Goal: Transaction & Acquisition: Purchase product/service

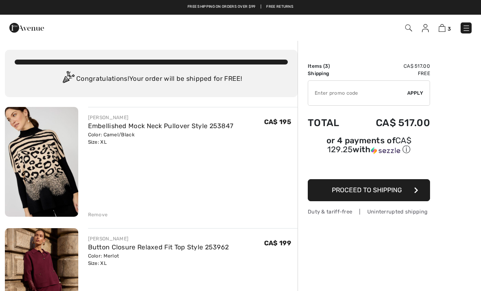
click at [51, 160] on img at bounding box center [41, 162] width 73 height 110
click at [49, 156] on img at bounding box center [41, 162] width 73 height 110
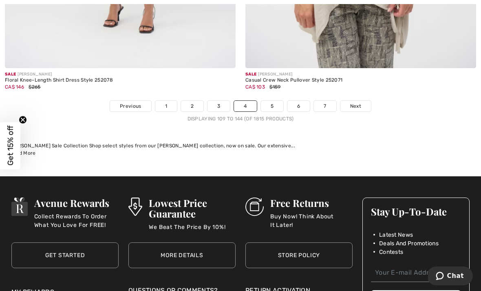
scroll to position [7133, 0]
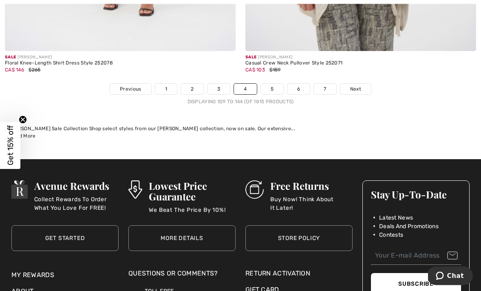
click at [354, 86] on span "Next" at bounding box center [355, 89] width 11 height 7
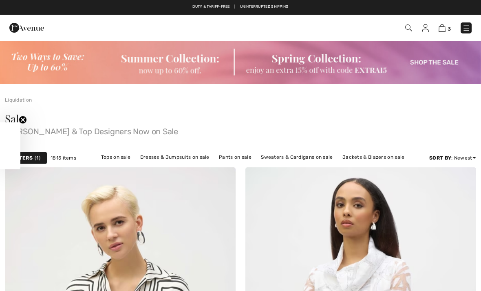
checkbox input "true"
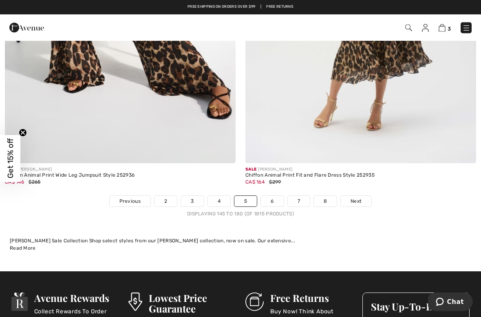
scroll to position [7019, 0]
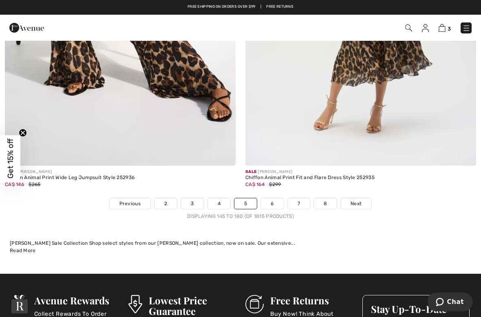
click at [354, 200] on span "Next" at bounding box center [356, 203] width 11 height 7
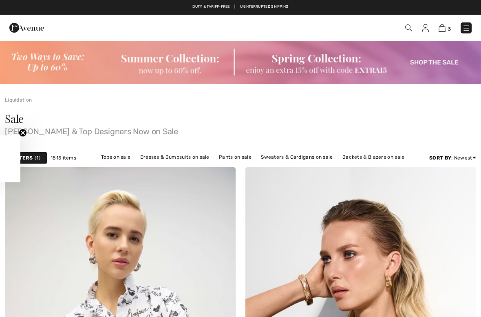
checkbox input "true"
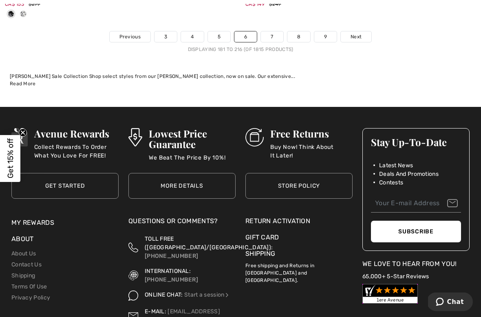
scroll to position [7145, 0]
click at [361, 33] on span "Next" at bounding box center [356, 36] width 11 height 7
click at [360, 33] on span "Next" at bounding box center [356, 36] width 11 height 7
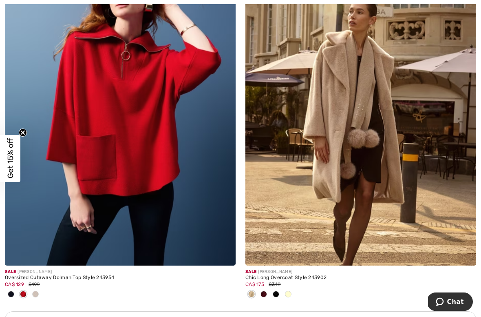
scroll to position [2180, 0]
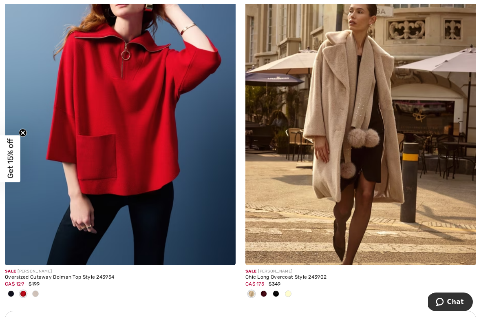
click at [386, 95] on img at bounding box center [360, 92] width 231 height 346
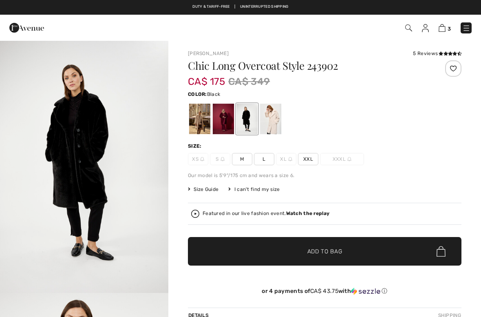
checkbox input "true"
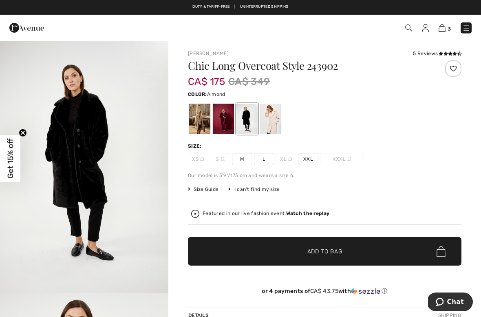
click at [204, 117] on div at bounding box center [199, 119] width 21 height 31
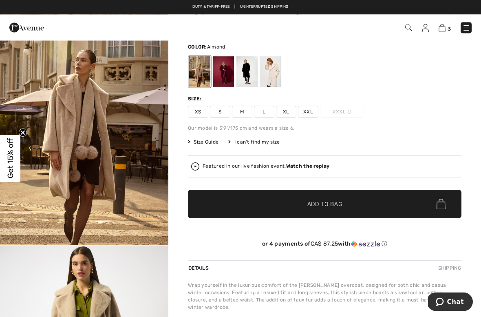
scroll to position [47, 0]
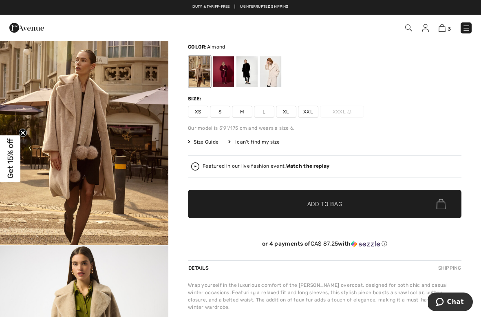
click at [226, 73] on div at bounding box center [223, 71] width 21 height 31
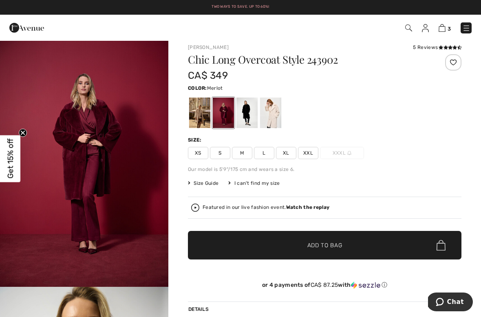
scroll to position [5, 0]
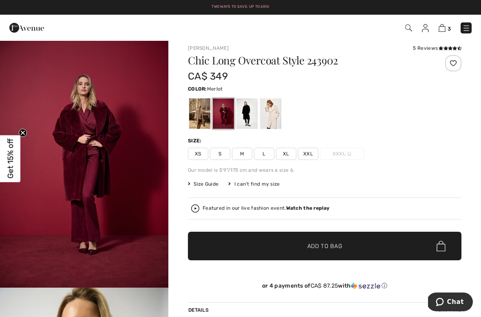
click at [250, 108] on div at bounding box center [247, 113] width 21 height 31
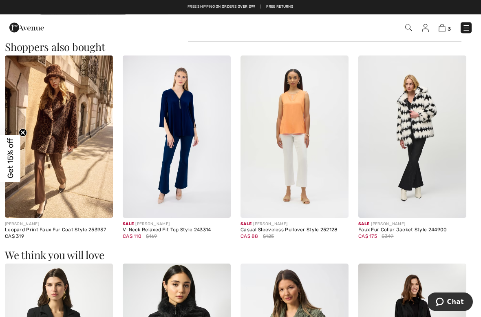
scroll to position [467, 0]
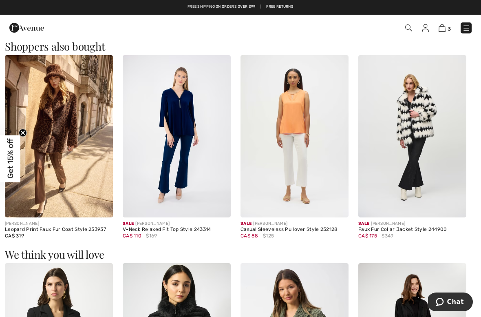
click at [76, 120] on img at bounding box center [59, 136] width 108 height 162
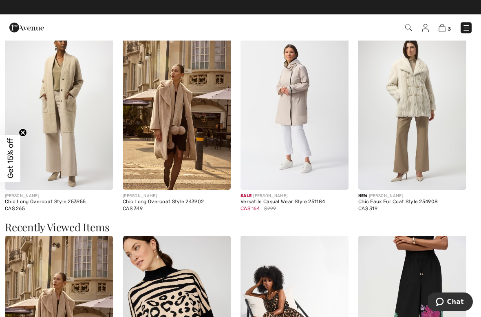
scroll to position [862, 0]
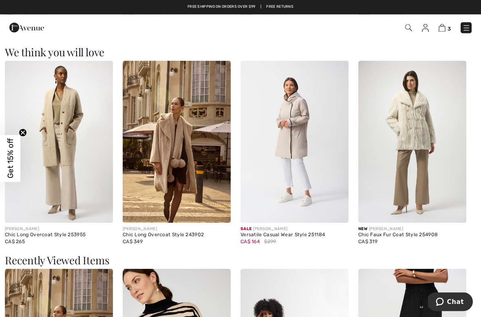
click at [416, 51] on h3 "We think you will love" at bounding box center [240, 52] width 471 height 11
click at [301, 126] on img at bounding box center [295, 142] width 108 height 162
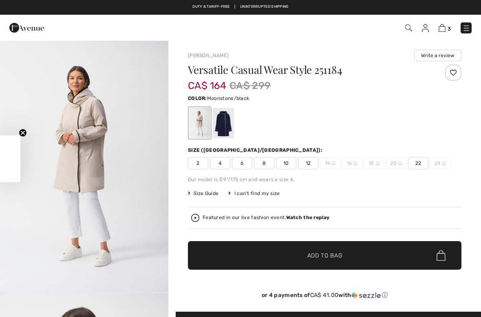
checkbox input "true"
click at [226, 126] on div at bounding box center [223, 123] width 21 height 31
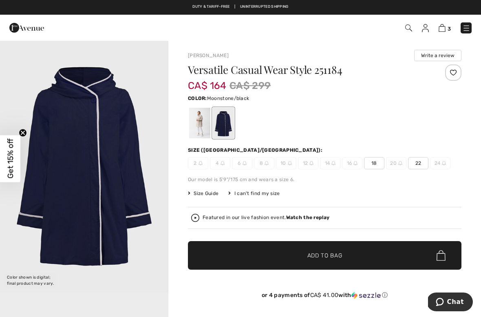
click at [198, 123] on div at bounding box center [199, 123] width 21 height 31
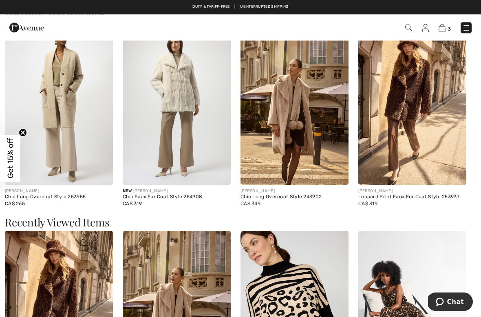
scroll to position [1021, 0]
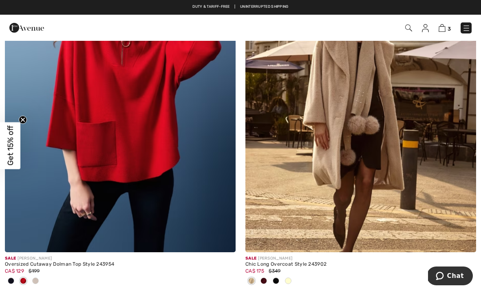
click at [180, 130] on img at bounding box center [120, 79] width 231 height 346
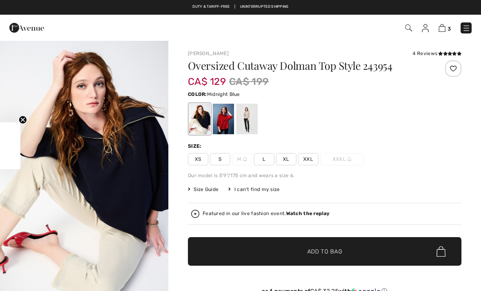
checkbox input "true"
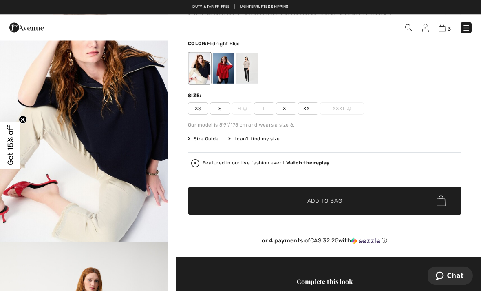
scroll to position [51, 0]
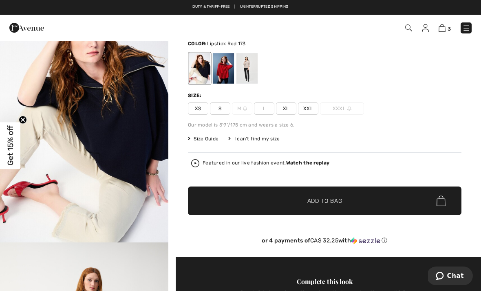
click at [228, 69] on div at bounding box center [223, 68] width 21 height 31
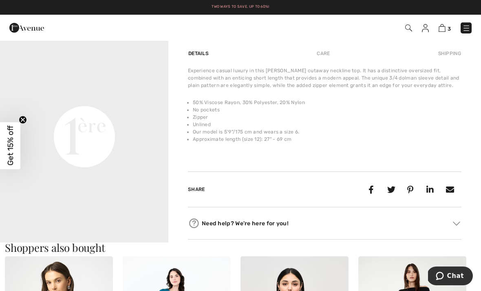
scroll to position [536, 0]
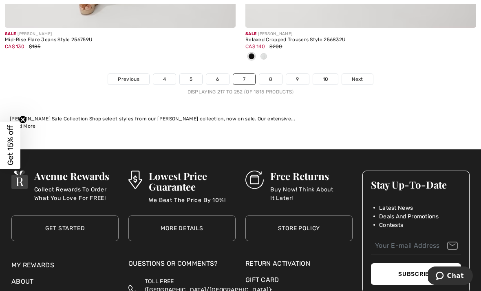
scroll to position [7251, 0]
click at [356, 75] on span "Next" at bounding box center [357, 78] width 11 height 7
click at [357, 74] on link "Next" at bounding box center [357, 79] width 31 height 11
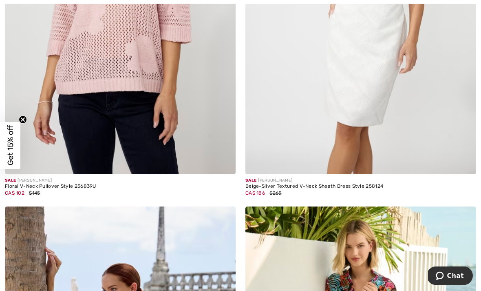
scroll to position [731, 0]
click at [150, 55] on img at bounding box center [120, 1] width 231 height 346
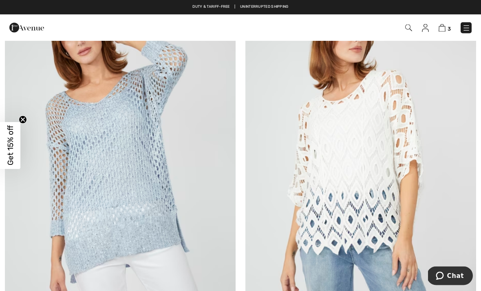
scroll to position [2918, 0]
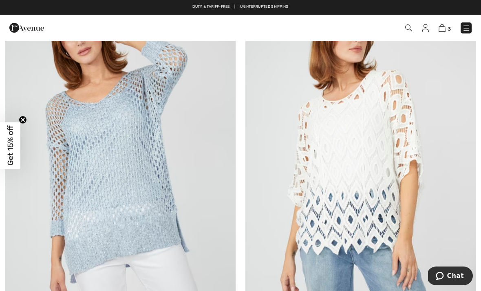
click at [187, 119] on img at bounding box center [120, 159] width 231 height 346
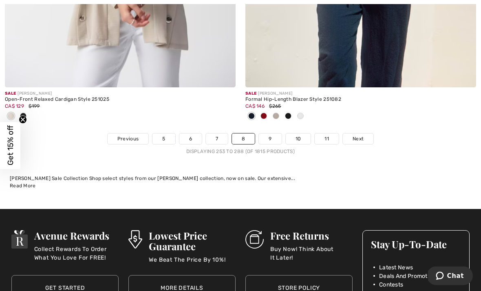
scroll to position [7127, 0]
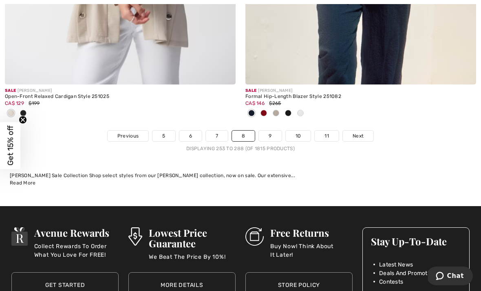
click at [354, 132] on span "Next" at bounding box center [358, 135] width 11 height 7
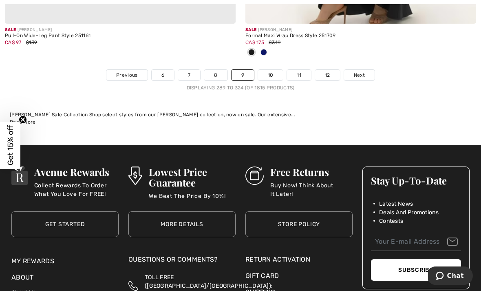
scroll to position [7322, 0]
click at [362, 71] on span "Next" at bounding box center [359, 74] width 11 height 7
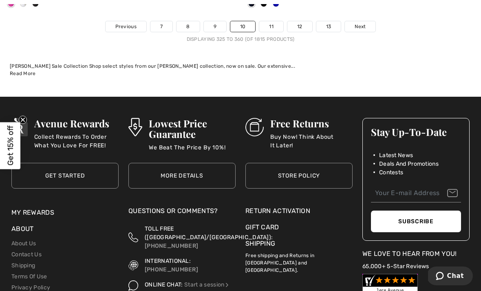
scroll to position [7377, 0]
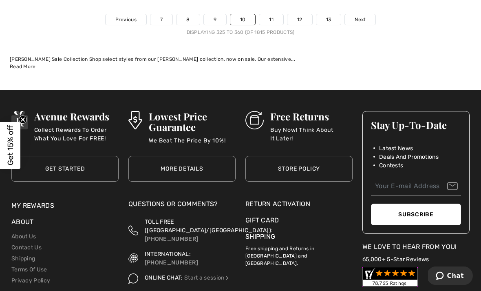
click at [363, 16] on span "Next" at bounding box center [360, 19] width 11 height 7
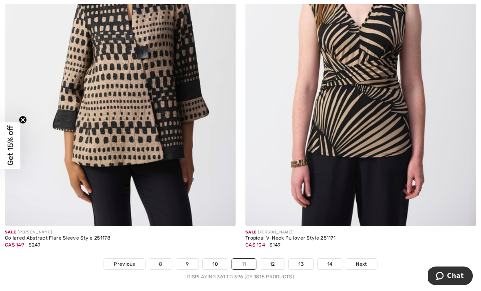
scroll to position [6987, 0]
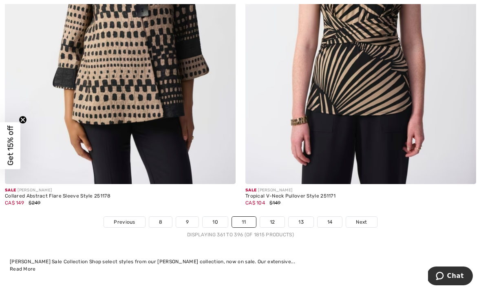
click at [361, 217] on link "Next" at bounding box center [361, 222] width 31 height 11
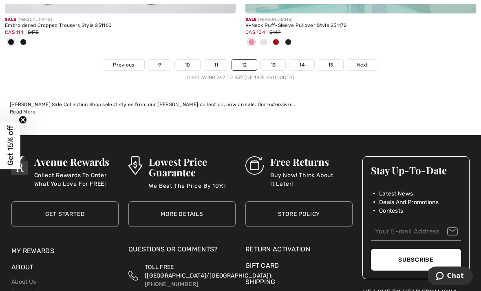
scroll to position [7224, 0]
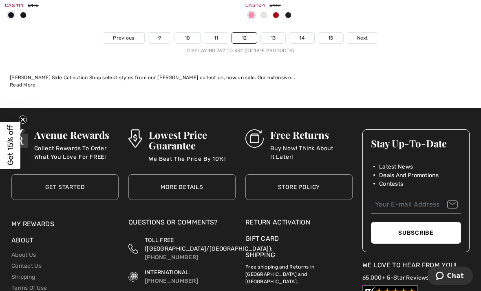
click at [359, 35] on span "Next" at bounding box center [362, 38] width 11 height 7
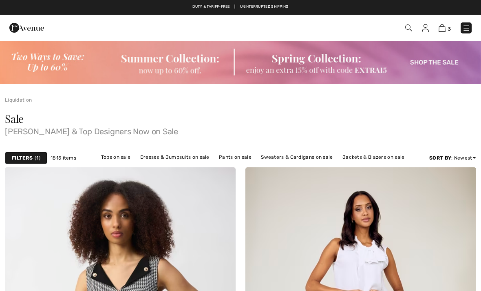
checkbox input "true"
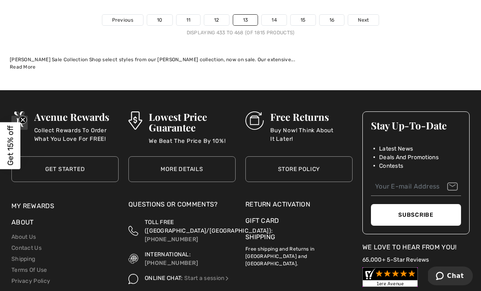
scroll to position [7297, 0]
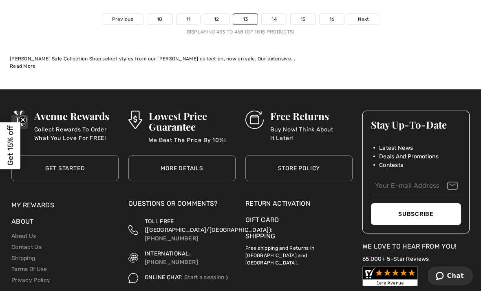
click at [363, 16] on span "Next" at bounding box center [363, 18] width 11 height 7
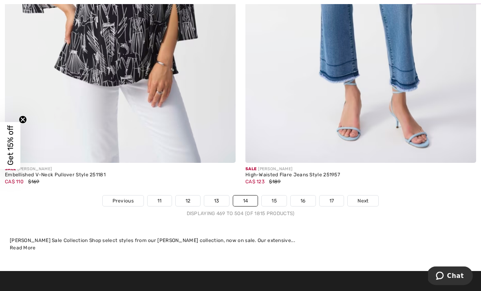
scroll to position [7159, 0]
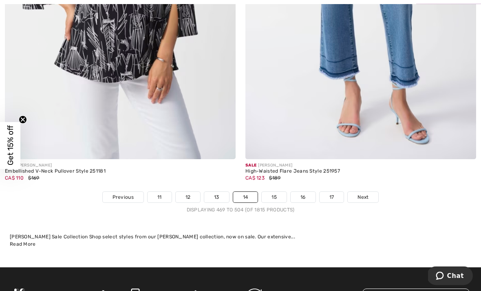
click at [362, 194] on span "Next" at bounding box center [363, 197] width 11 height 7
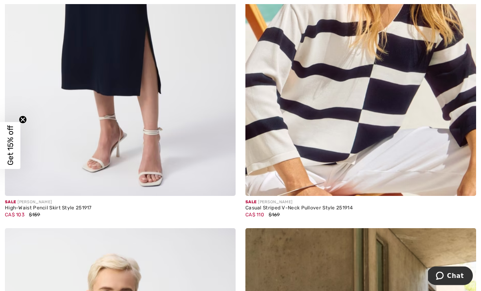
scroll to position [6610, 0]
click at [172, 120] on img at bounding box center [120, 23] width 231 height 346
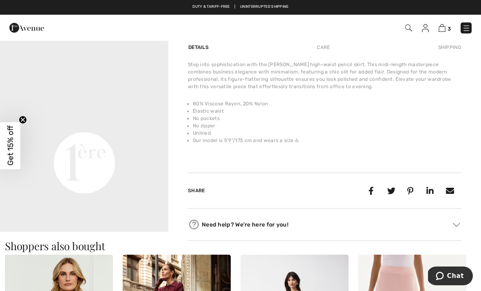
scroll to position [535, 0]
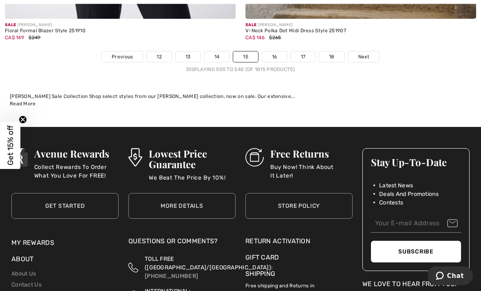
scroll to position [7204, 0]
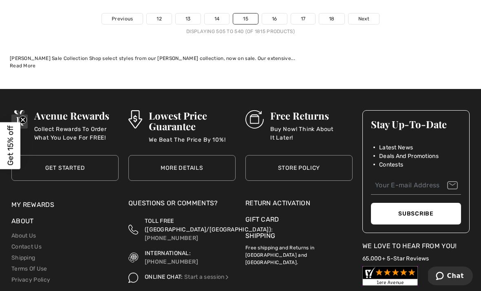
click at [367, 16] on span "Next" at bounding box center [363, 18] width 11 height 7
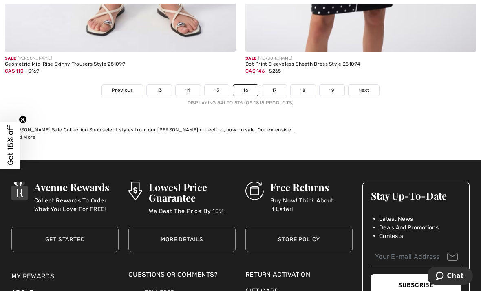
scroll to position [7092, 0]
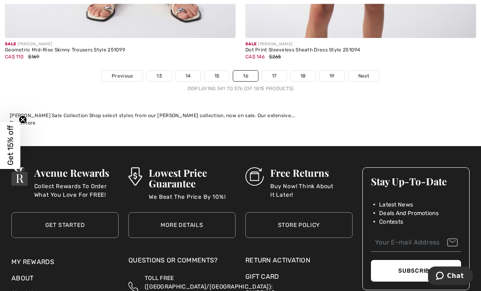
click at [365, 73] on span "Next" at bounding box center [363, 76] width 11 height 7
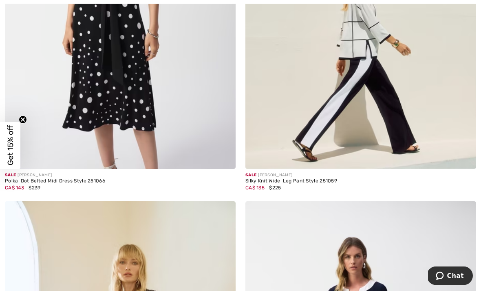
scroll to position [1115, 0]
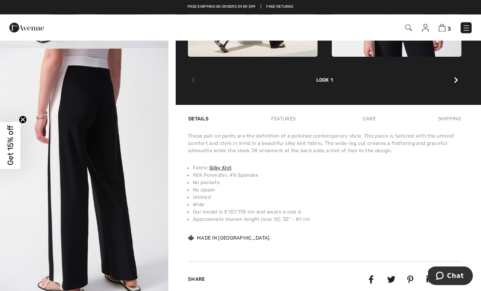
scroll to position [500, 0]
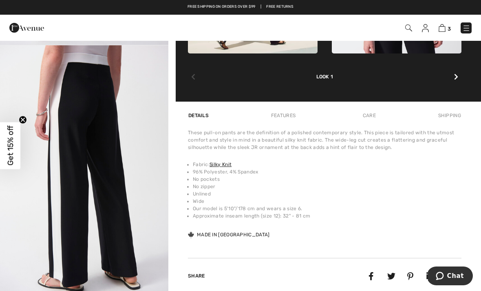
click at [332, 66] on div "Look 1" at bounding box center [325, 66] width 274 height 27
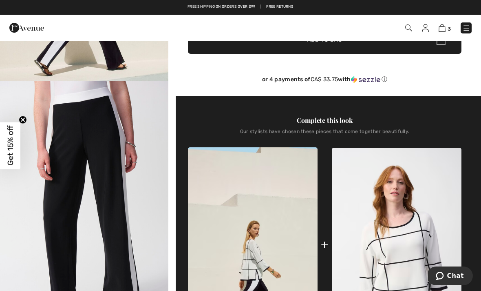
scroll to position [165, 0]
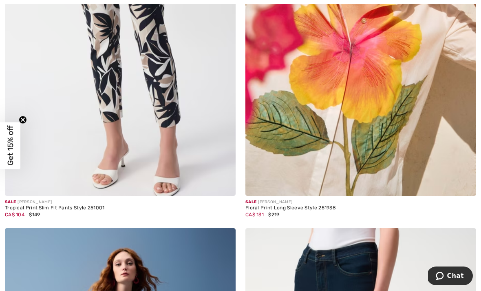
scroll to position [3461, 0]
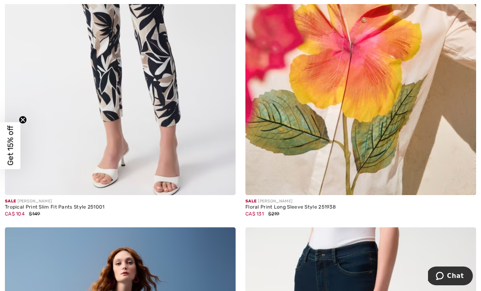
click at [381, 63] on img at bounding box center [360, 22] width 231 height 346
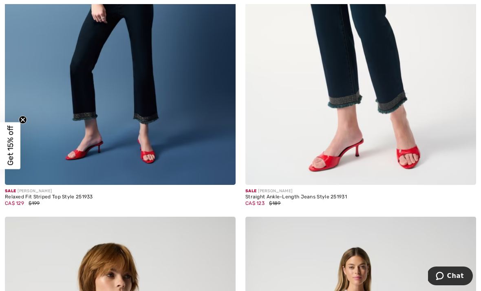
scroll to position [3851, 0]
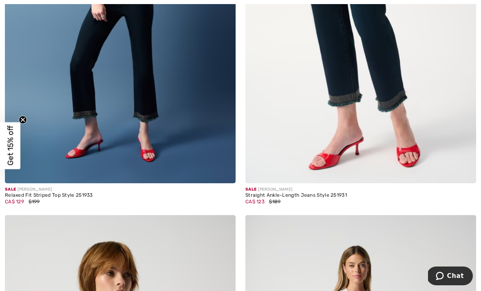
click at [174, 61] on img at bounding box center [120, 10] width 231 height 346
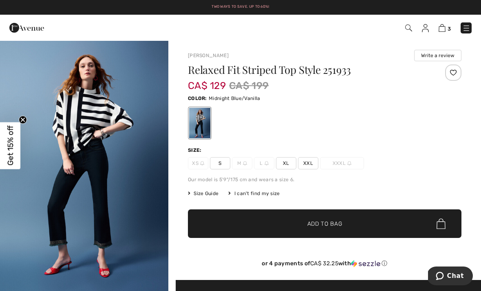
click at [265, 65] on h1 "Relaxed Fit Striped Top Style 251933" at bounding box center [302, 69] width 228 height 11
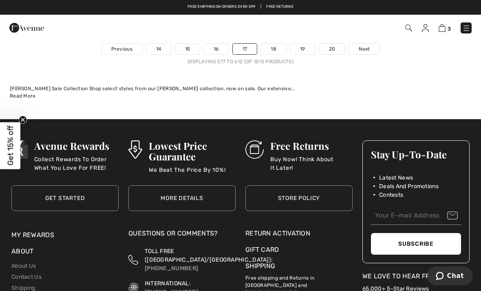
scroll to position [7220, 0]
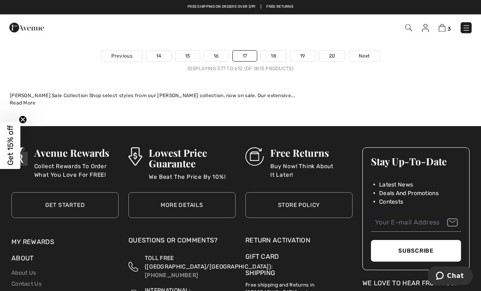
click at [364, 53] on span "Next" at bounding box center [364, 56] width 11 height 7
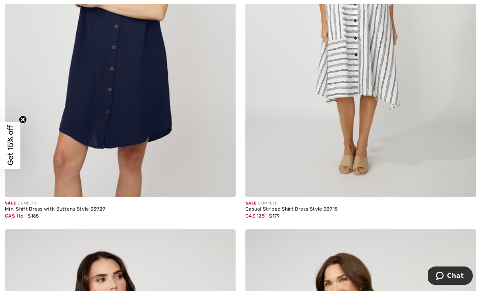
scroll to position [708, 0]
click at [343, 48] on img at bounding box center [360, 24] width 231 height 346
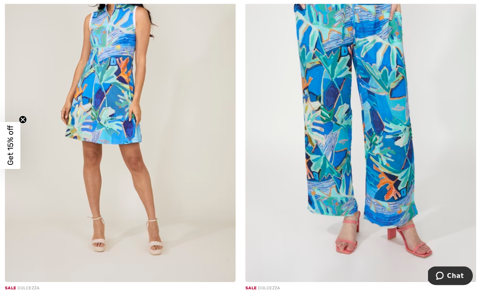
scroll to position [2150, 0]
click at [175, 99] on img at bounding box center [120, 109] width 231 height 346
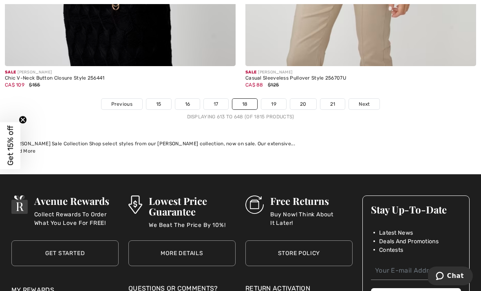
scroll to position [7112, 0]
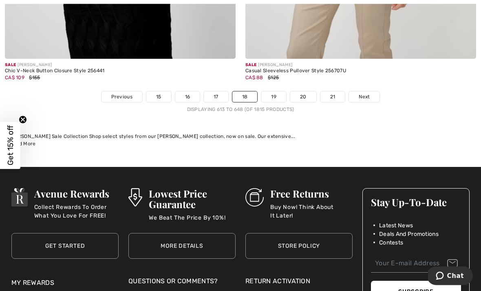
click at [364, 93] on span "Next" at bounding box center [364, 96] width 11 height 7
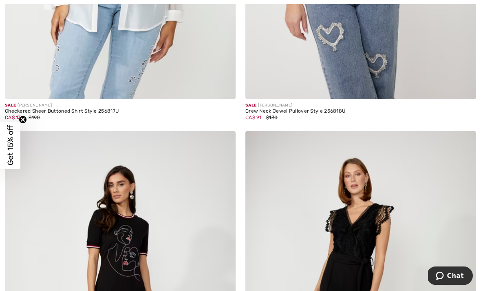
scroll to position [6275, 0]
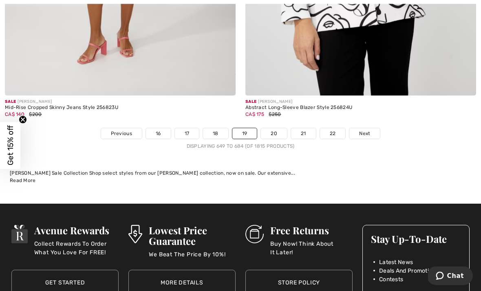
scroll to position [7050, 0]
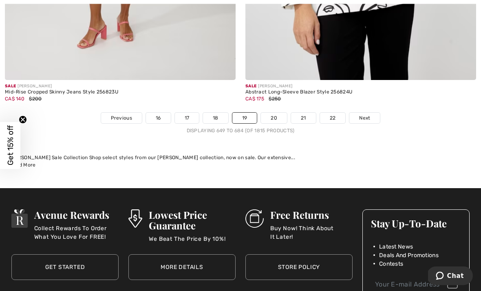
click at [362, 115] on span "Next" at bounding box center [364, 118] width 11 height 7
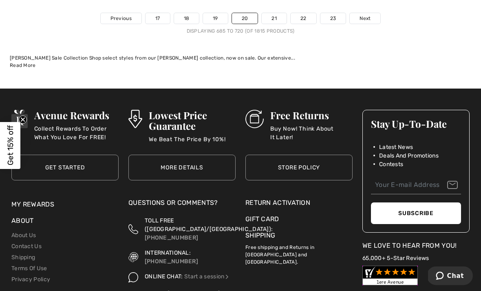
scroll to position [7204, 0]
click at [366, 15] on span "Next" at bounding box center [365, 18] width 11 height 7
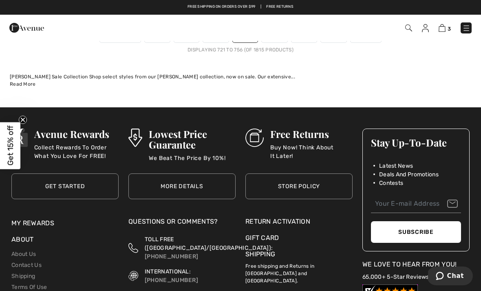
scroll to position [7157, 0]
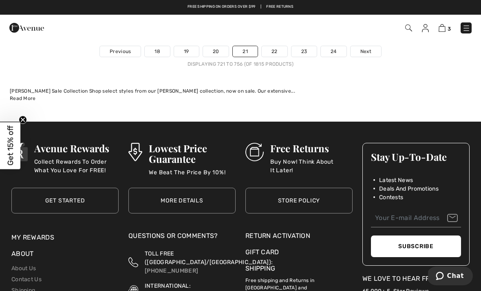
click at [366, 48] on span "Next" at bounding box center [365, 51] width 11 height 7
click at [365, 48] on span "Next" at bounding box center [365, 51] width 11 height 7
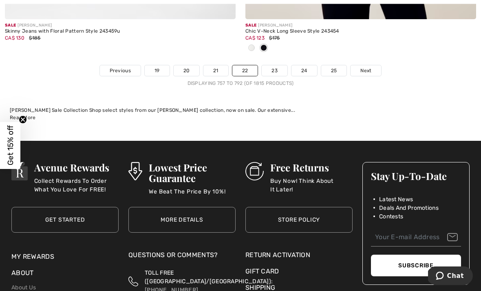
scroll to position [7195, 0]
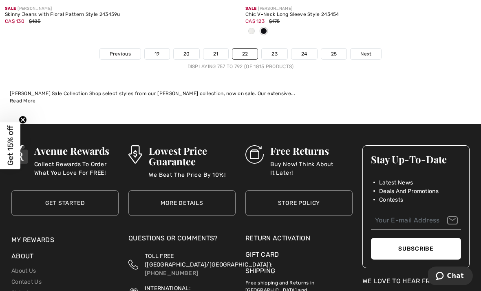
click at [365, 50] on span "Next" at bounding box center [365, 53] width 11 height 7
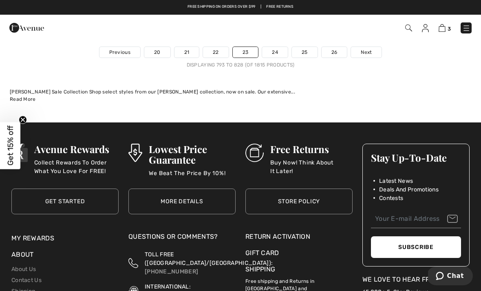
scroll to position [7163, 0]
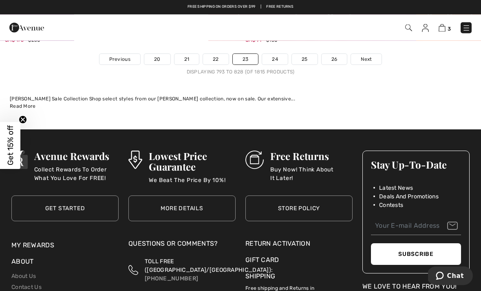
click at [364, 56] on span "Next" at bounding box center [366, 59] width 11 height 7
click at [362, 56] on span "Next" at bounding box center [366, 59] width 11 height 7
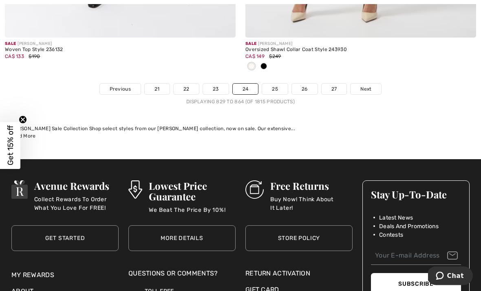
scroll to position [7080, 0]
click at [369, 85] on span "Next" at bounding box center [365, 88] width 11 height 7
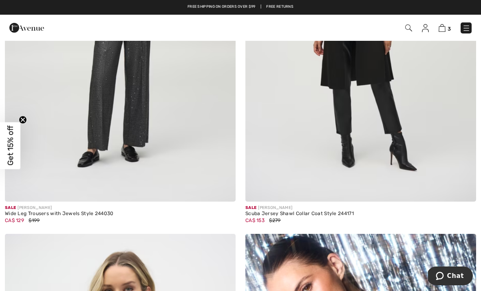
scroll to position [285, 0]
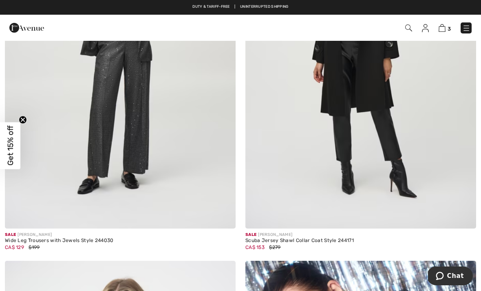
click at [340, 63] on img at bounding box center [360, 55] width 231 height 346
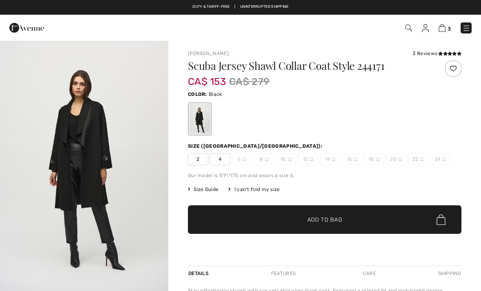
checkbox input "true"
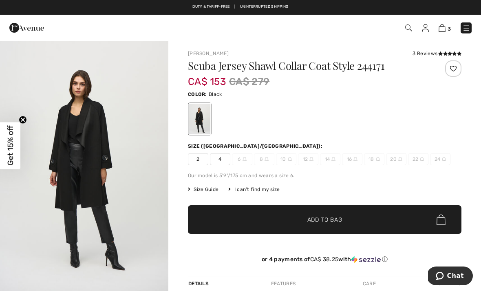
click at [278, 97] on div "Color: Black" at bounding box center [325, 94] width 274 height 10
click at [88, 145] on img "1 / 4" at bounding box center [84, 166] width 168 height 252
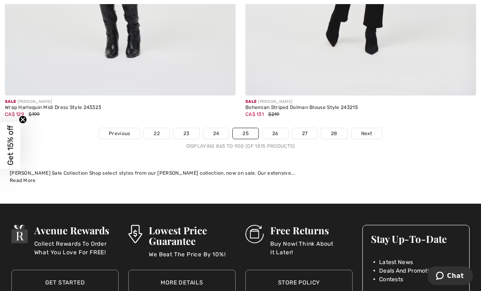
scroll to position [7166, 0]
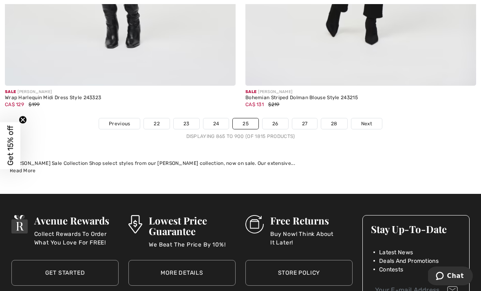
click at [365, 120] on span "Next" at bounding box center [366, 123] width 11 height 7
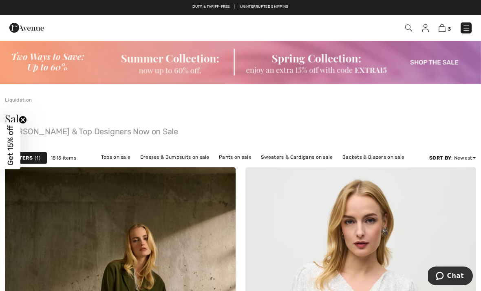
click at [25, 28] on img at bounding box center [26, 28] width 35 height 16
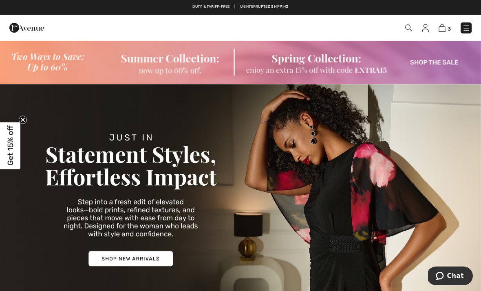
click at [467, 29] on img at bounding box center [466, 28] width 8 height 8
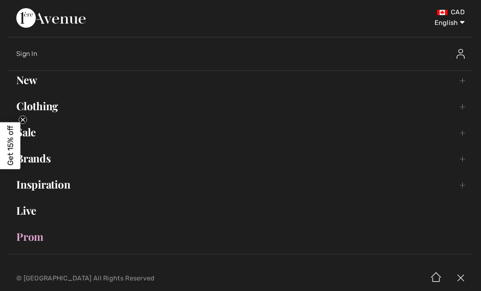
click at [33, 81] on link "New Toggle submenu" at bounding box center [240, 80] width 465 height 18
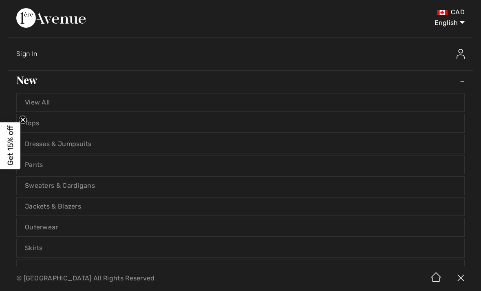
click at [50, 105] on link "View All" at bounding box center [241, 102] width 448 height 18
click at [41, 102] on link "View All" at bounding box center [241, 102] width 448 height 18
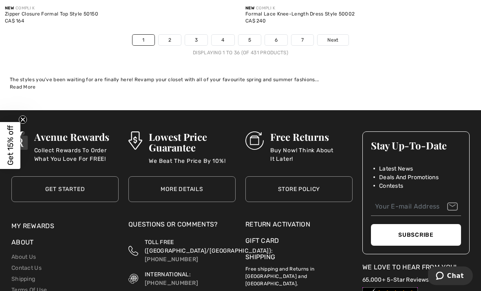
scroll to position [7211, 0]
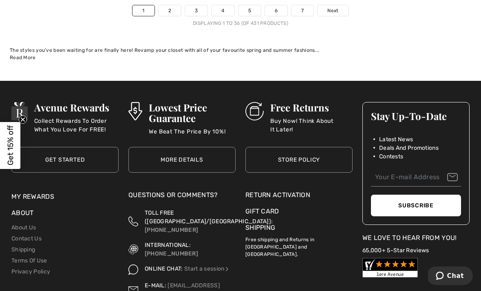
click at [335, 9] on link "Next" at bounding box center [333, 11] width 31 height 11
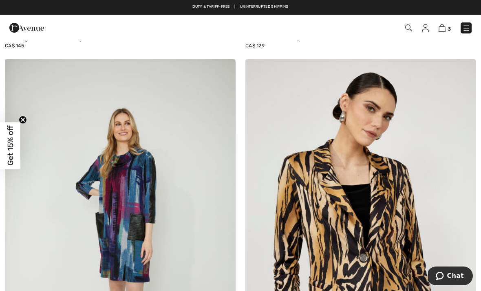
scroll to position [4355, 0]
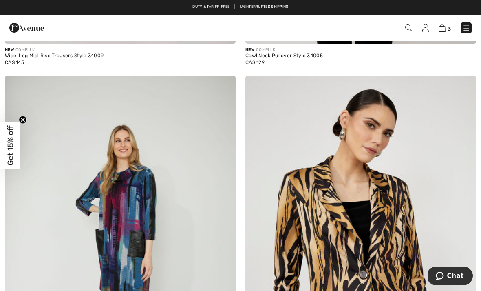
click at [468, 25] on img at bounding box center [466, 28] width 8 height 8
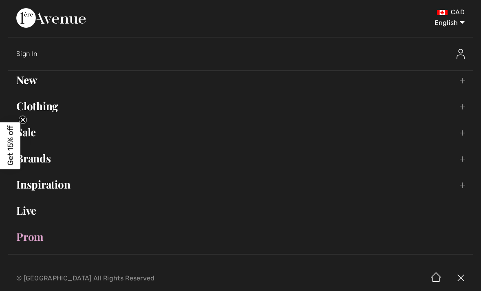
click at [48, 106] on link "Clothing Toggle submenu" at bounding box center [240, 106] width 465 height 18
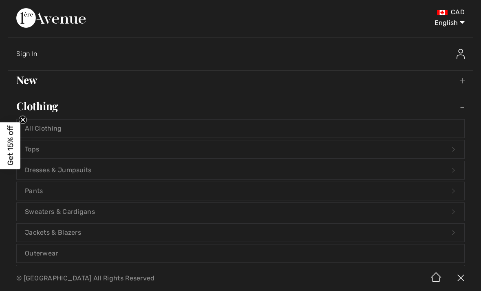
click at [69, 212] on link "Sweaters & Cardigans Open submenu" at bounding box center [241, 212] width 448 height 18
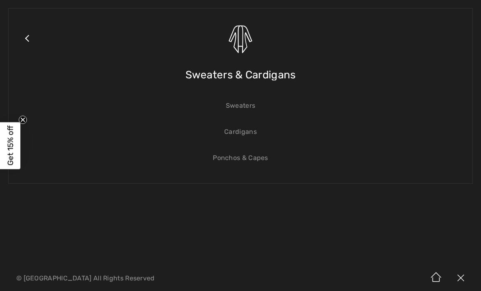
click at [247, 133] on link "Cardigans" at bounding box center [241, 132] width 448 height 18
click at [241, 131] on link "Cardigans" at bounding box center [241, 132] width 448 height 18
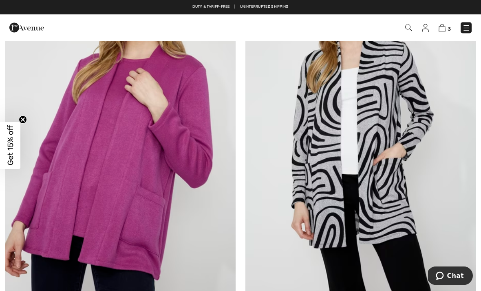
scroll to position [1748, 0]
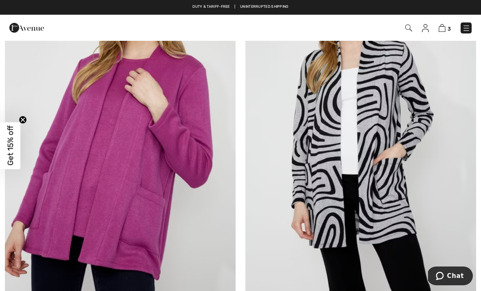
click at [466, 26] on img at bounding box center [466, 28] width 8 height 8
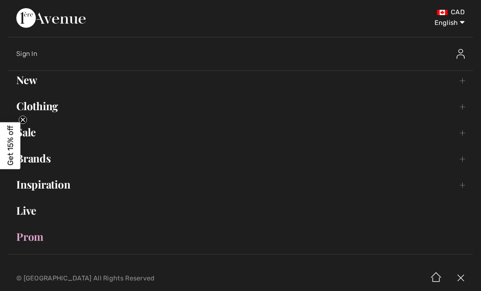
click at [53, 104] on link "Clothing Toggle submenu" at bounding box center [240, 106] width 465 height 18
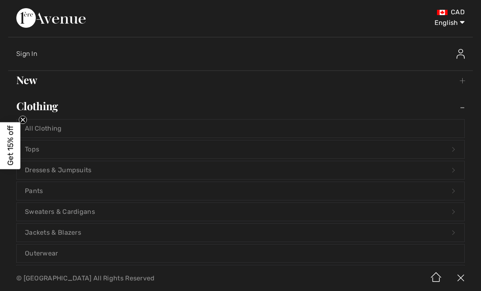
click at [83, 209] on link "Sweaters & Cardigans Open submenu" at bounding box center [241, 212] width 448 height 18
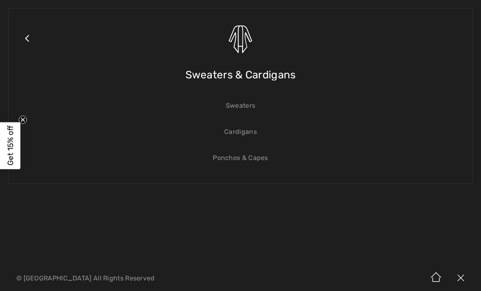
click at [248, 108] on link "Sweaters" at bounding box center [241, 106] width 448 height 18
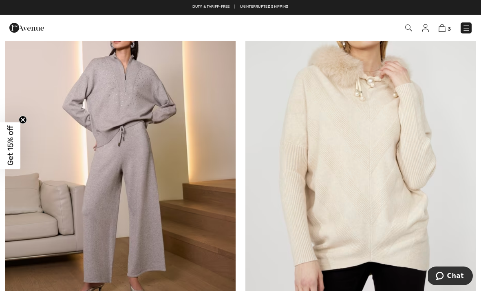
scroll to position [2096, 0]
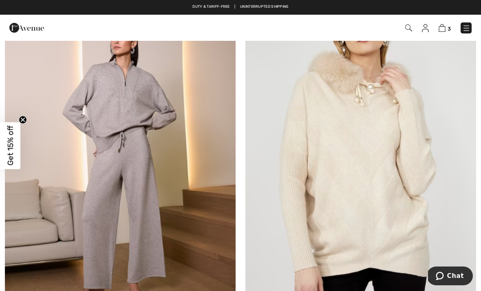
click at [175, 112] on img at bounding box center [120, 152] width 231 height 346
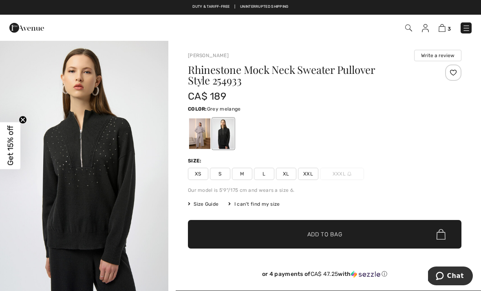
click at [200, 136] on div at bounding box center [199, 133] width 21 height 31
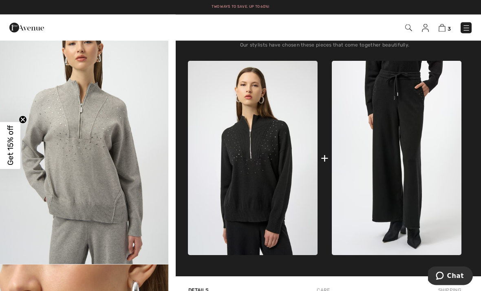
scroll to position [263, 0]
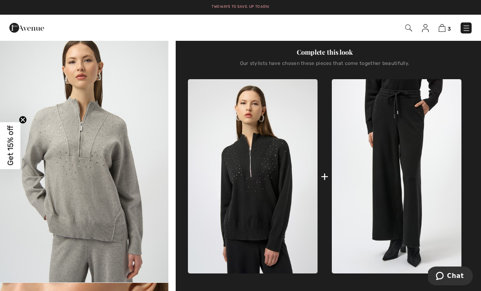
click at [107, 160] on img "2 / 7" at bounding box center [84, 156] width 168 height 252
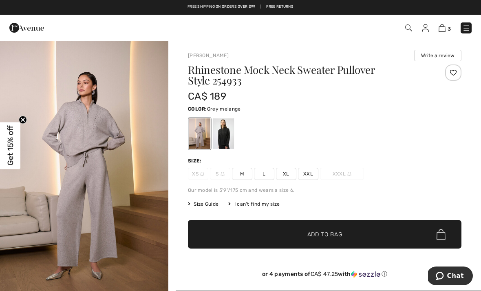
click at [228, 131] on div at bounding box center [223, 133] width 21 height 31
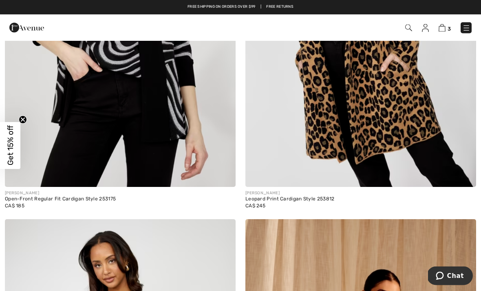
scroll to position [3476, 0]
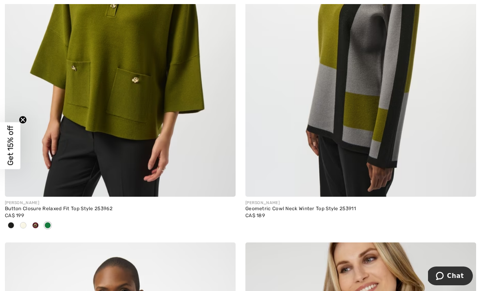
scroll to position [2697, 0]
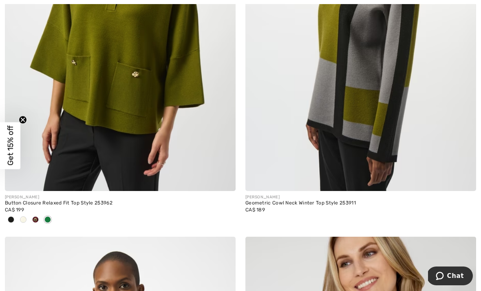
click at [161, 52] on img at bounding box center [120, 18] width 231 height 346
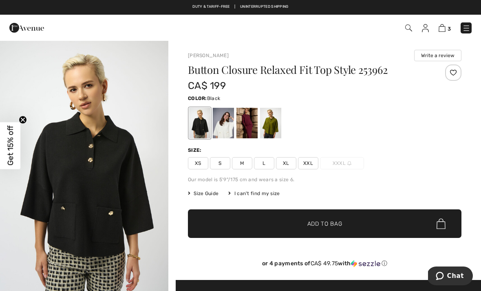
click at [200, 122] on div at bounding box center [199, 123] width 21 height 31
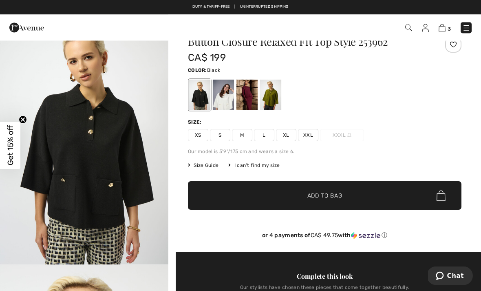
scroll to position [28, 0]
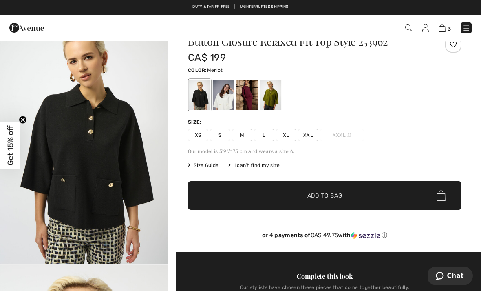
click at [254, 94] on div at bounding box center [247, 95] width 21 height 31
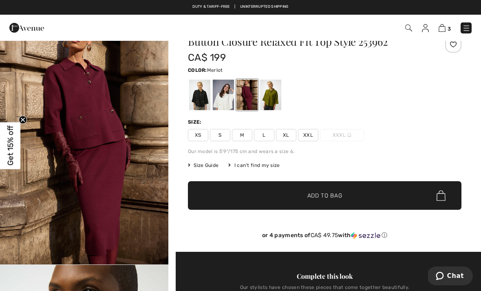
click at [203, 97] on div at bounding box center [199, 95] width 21 height 31
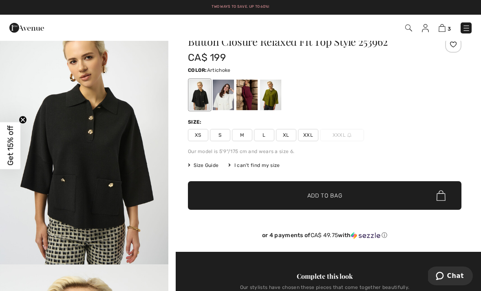
click at [274, 97] on div at bounding box center [270, 95] width 21 height 31
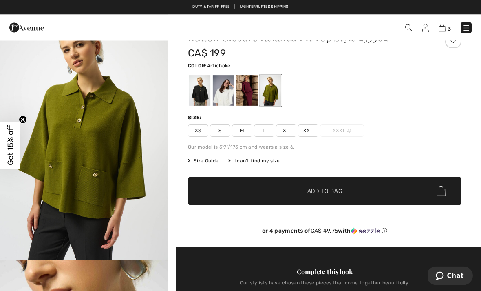
scroll to position [0, 0]
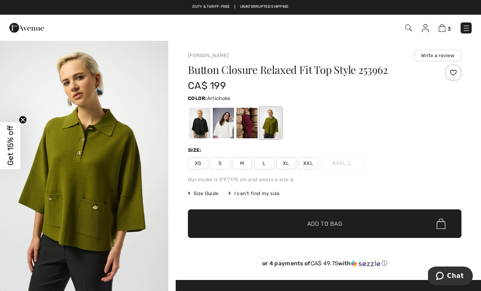
click at [310, 78] on div "CA$ 199" at bounding box center [302, 85] width 228 height 15
click at [250, 117] on div at bounding box center [247, 123] width 21 height 31
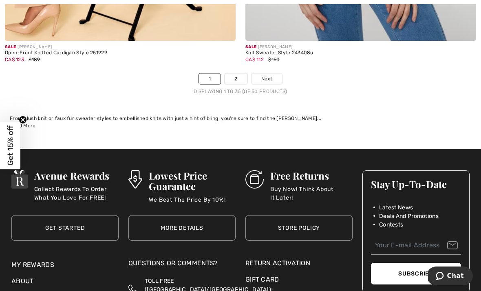
scroll to position [7213, 0]
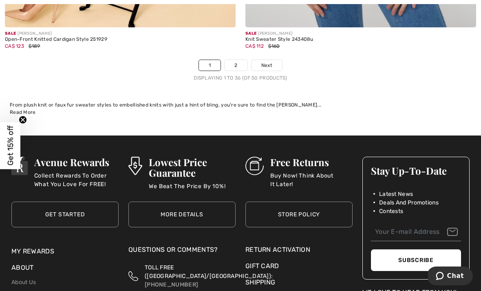
click at [273, 60] on link "Next" at bounding box center [267, 65] width 31 height 11
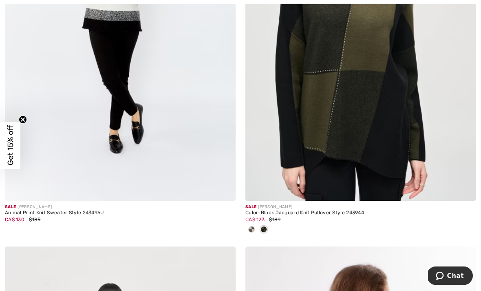
scroll to position [1842, 0]
click at [130, 51] on img at bounding box center [120, 27] width 231 height 346
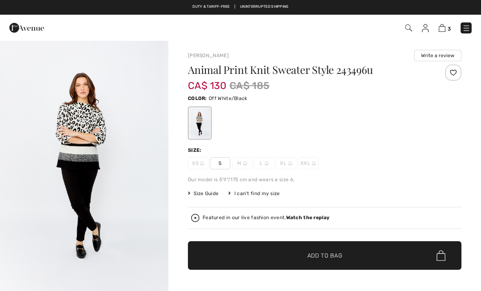
checkbox input "true"
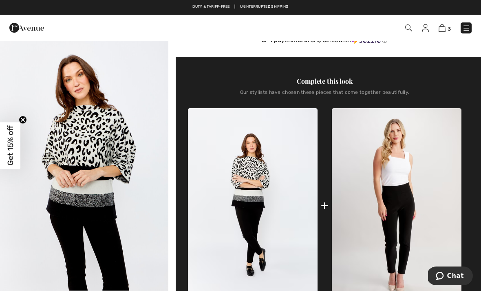
scroll to position [261, 0]
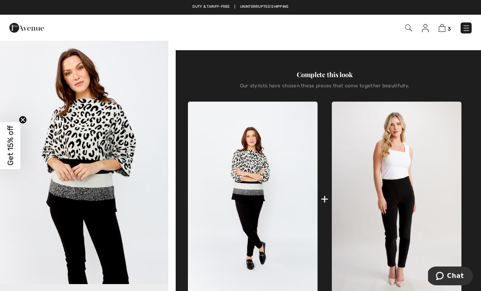
click at [109, 136] on img "2 / 5" at bounding box center [84, 157] width 168 height 253
